Goal: Information Seeking & Learning: Find specific fact

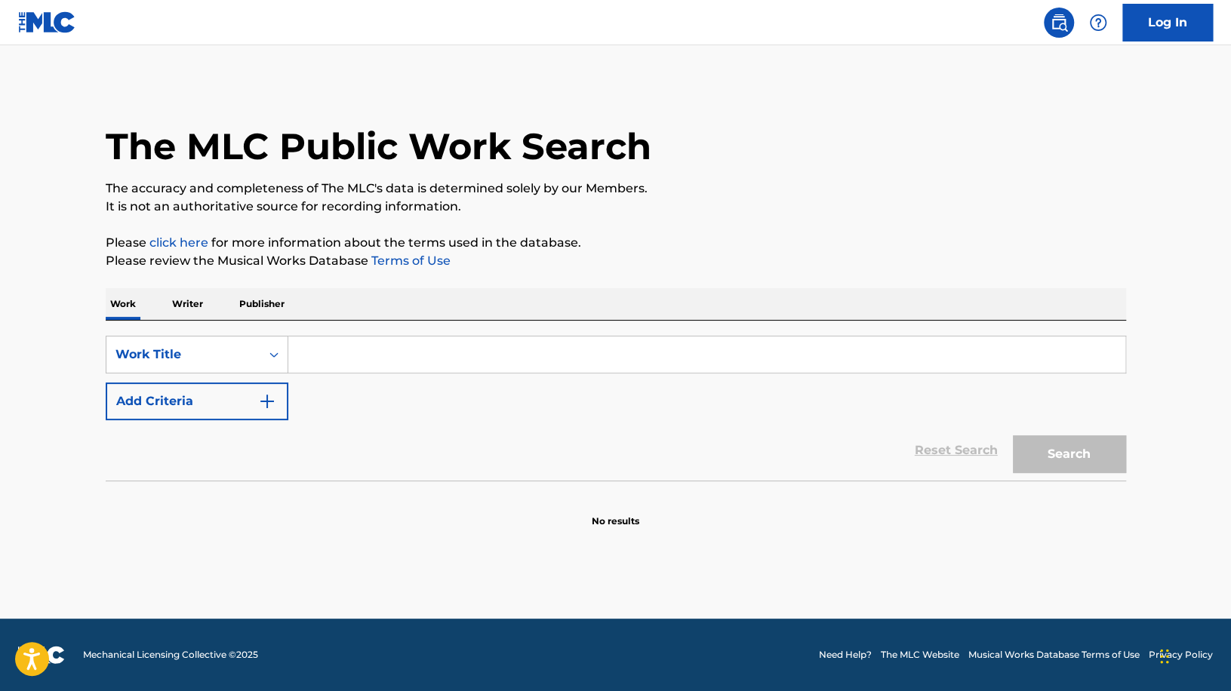
click at [338, 362] on input "Search Form" at bounding box center [706, 355] width 837 height 36
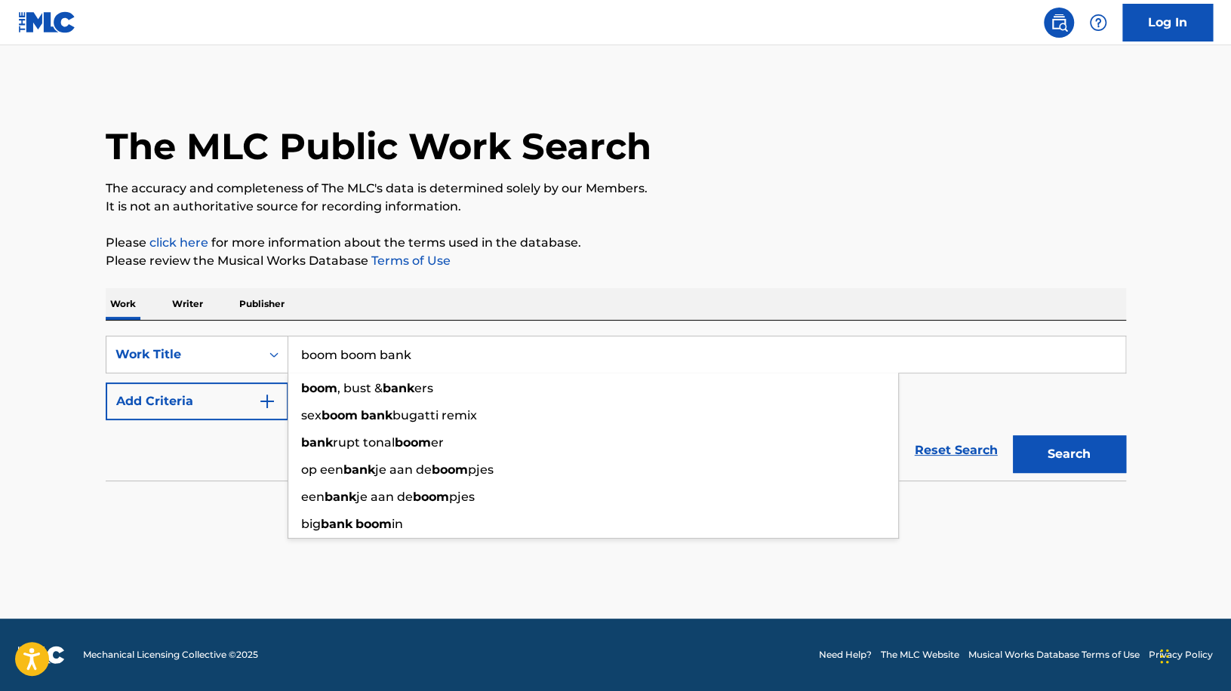
type input "boom boom bank"
click at [811, 270] on div "The MLC Public Work Search The accuracy and completeness of The MLC's data is d…" at bounding box center [616, 305] width 1057 height 445
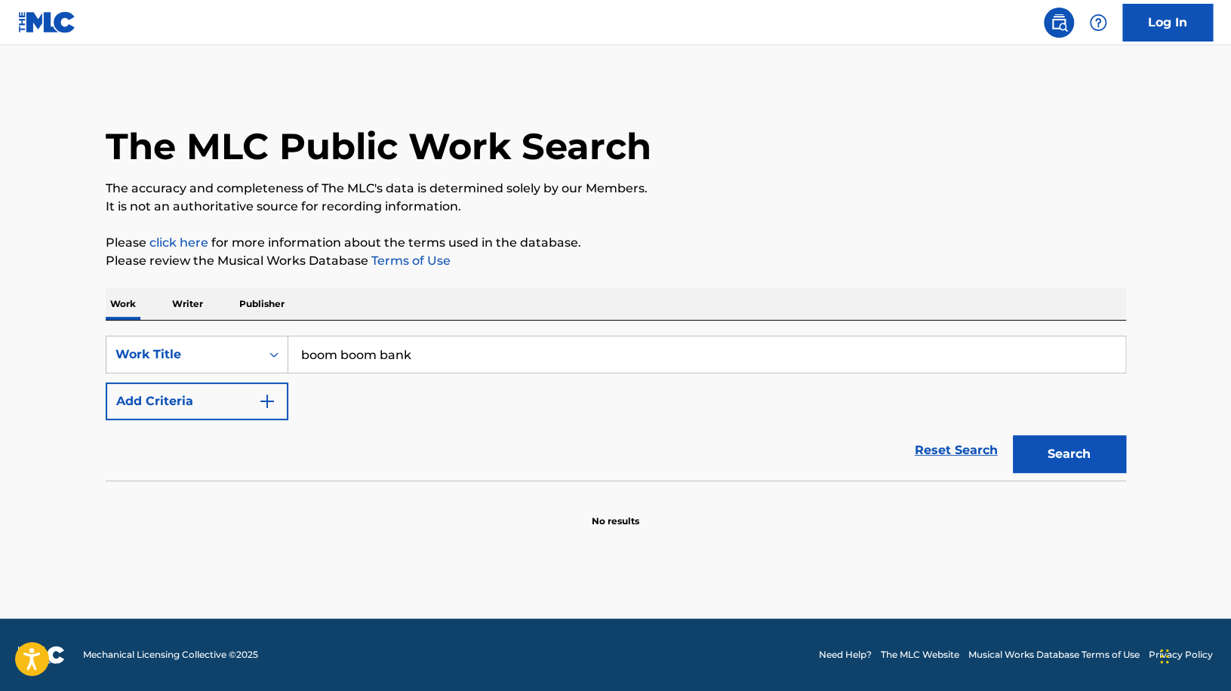
click at [255, 408] on button "Add Criteria" at bounding box center [197, 402] width 183 height 38
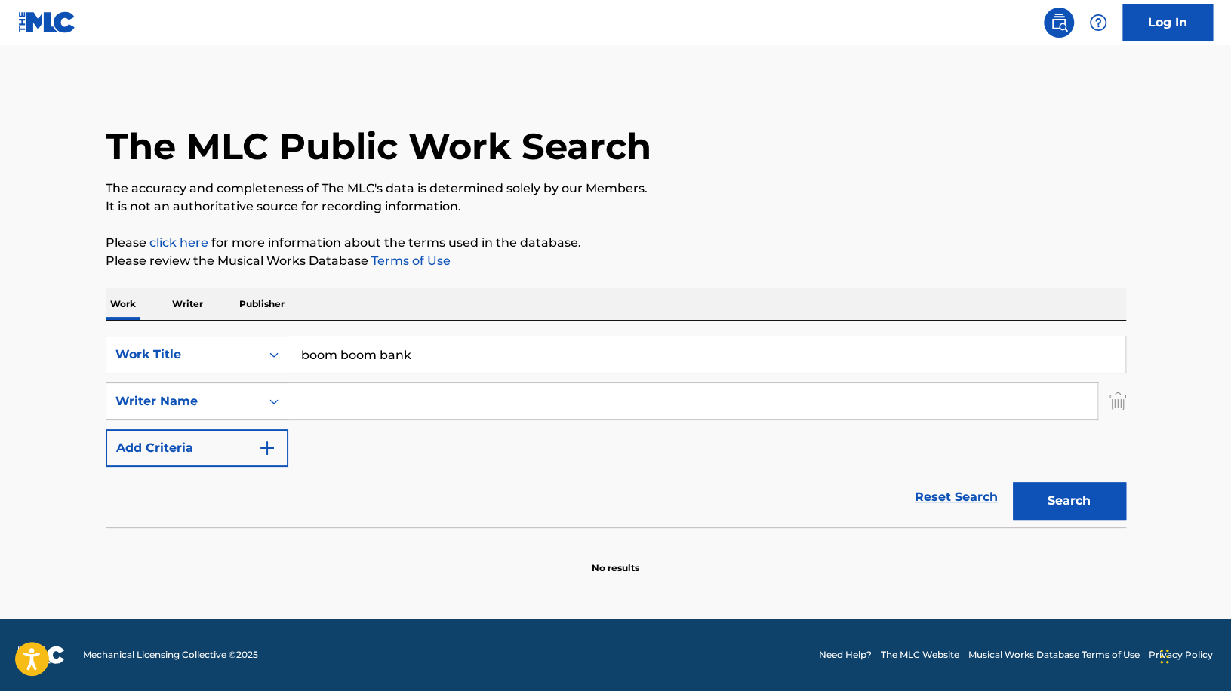
click at [337, 406] on input "Search Form" at bounding box center [692, 401] width 809 height 36
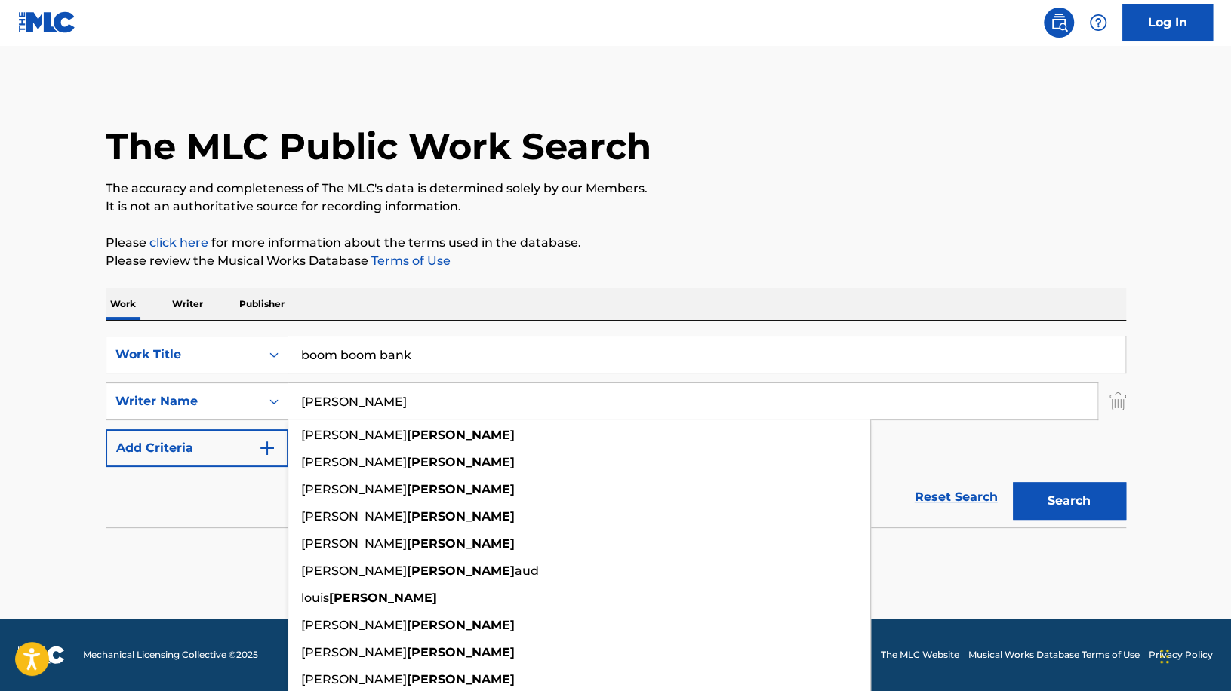
type input "[PERSON_NAME]"
click at [1013, 482] on button "Search" at bounding box center [1069, 501] width 113 height 38
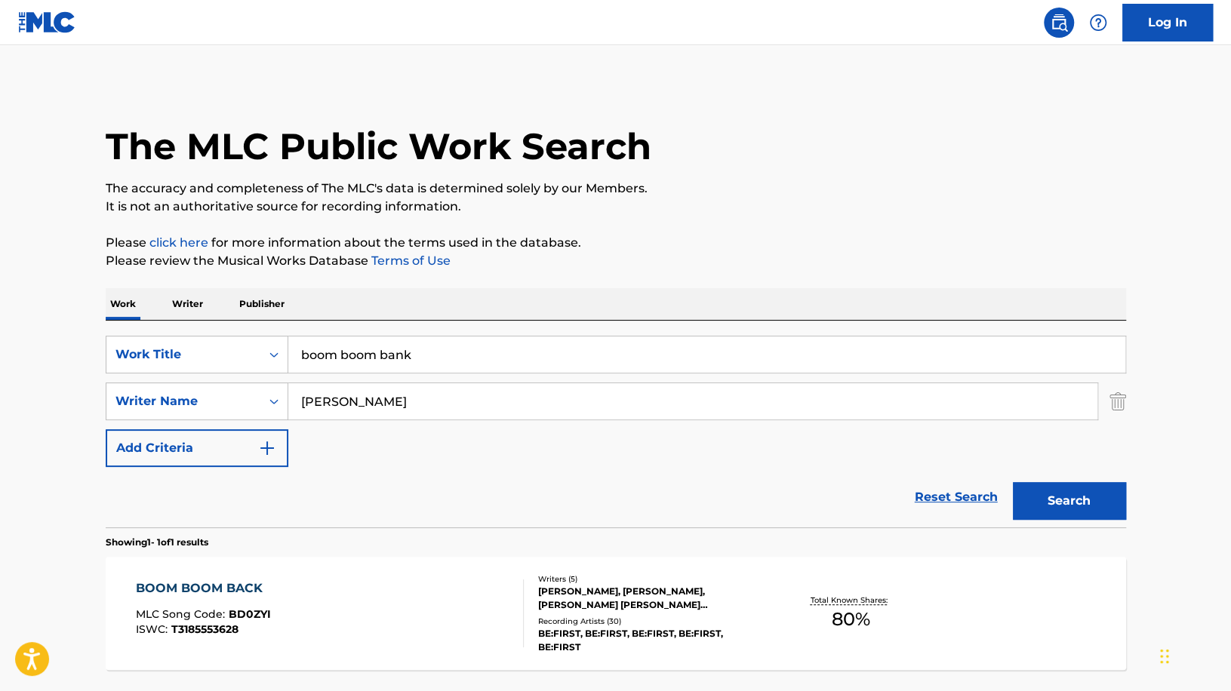
click at [611, 664] on div "BOOM BOOM BACK MLC Song Code : BD0ZYI ISWC : T3185553628 Writers ( 5 ) [PERSON_…" at bounding box center [616, 613] width 1021 height 113
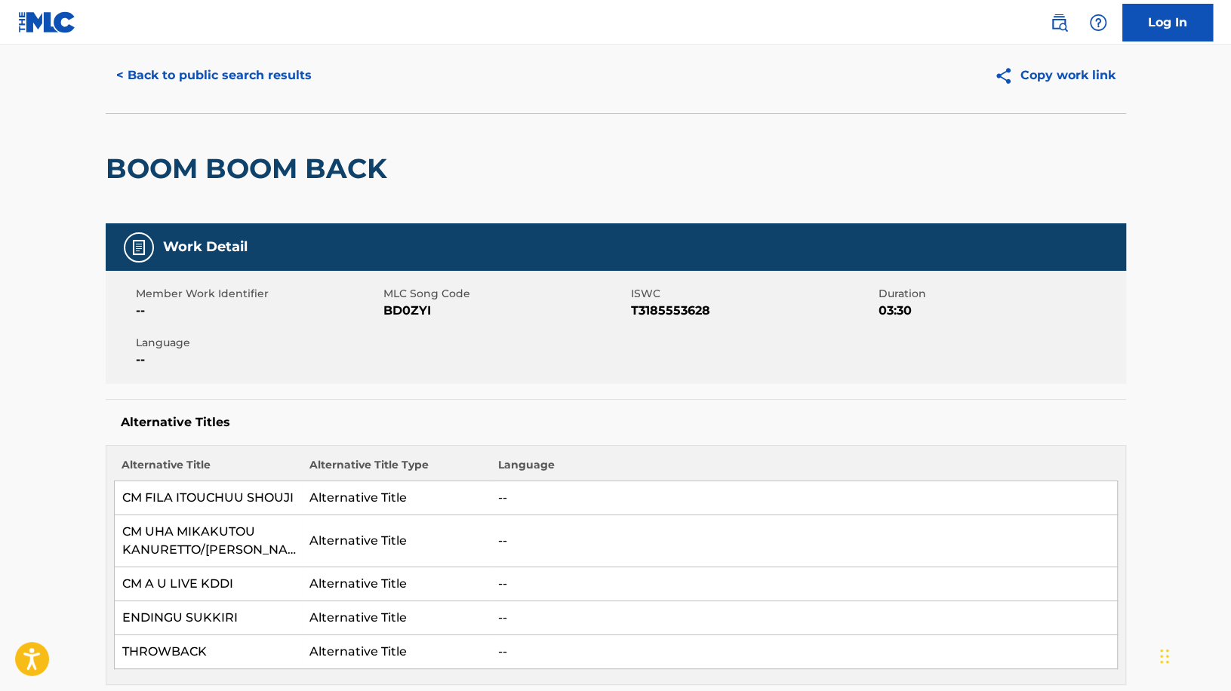
scroll to position [57, 0]
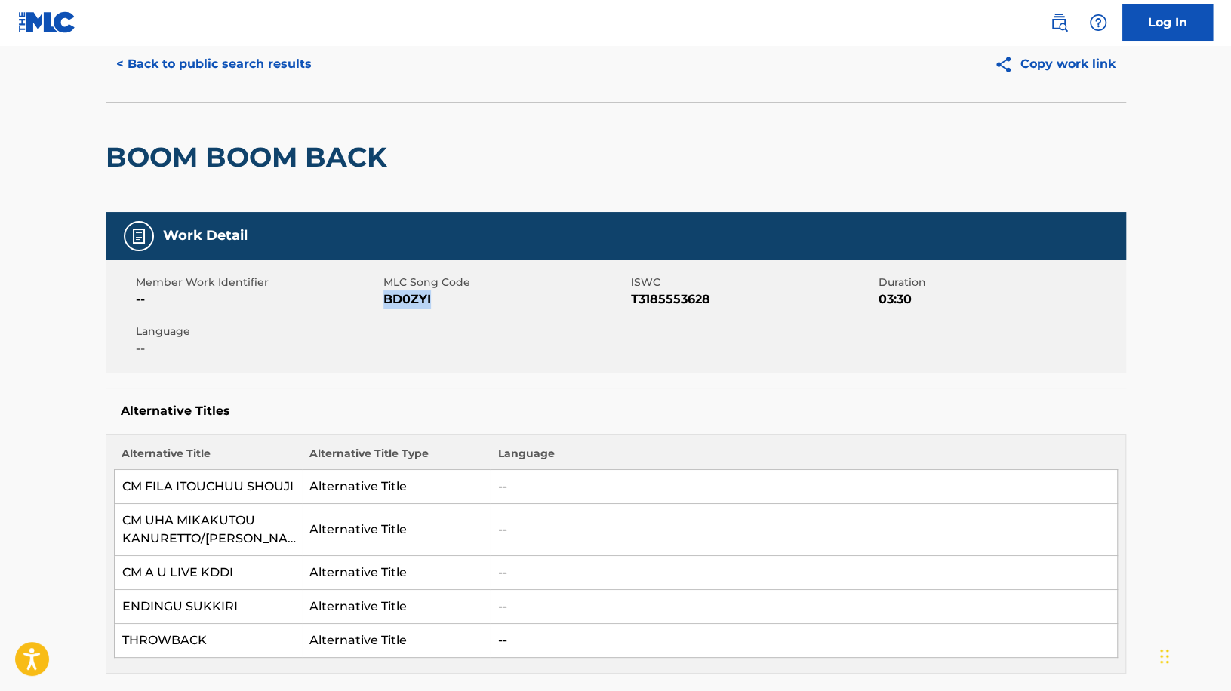
drag, startPoint x: 385, startPoint y: 300, endPoint x: 456, endPoint y: 302, distance: 71.0
click at [456, 302] on span "BD0ZYI" at bounding box center [505, 300] width 244 height 18
copy span "BD0ZYI"
